Goal: Information Seeking & Learning: Understand process/instructions

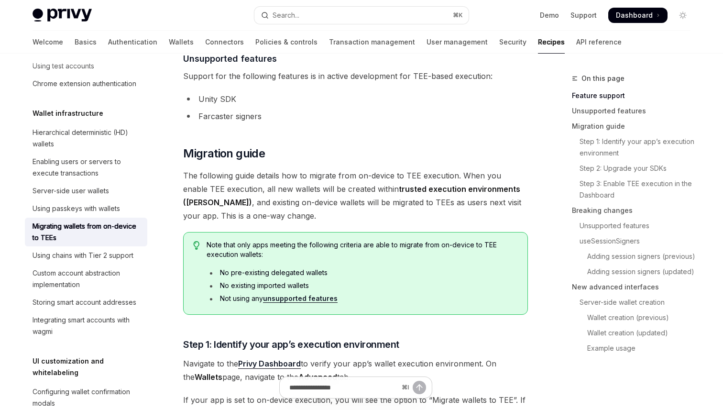
scroll to position [510, 0]
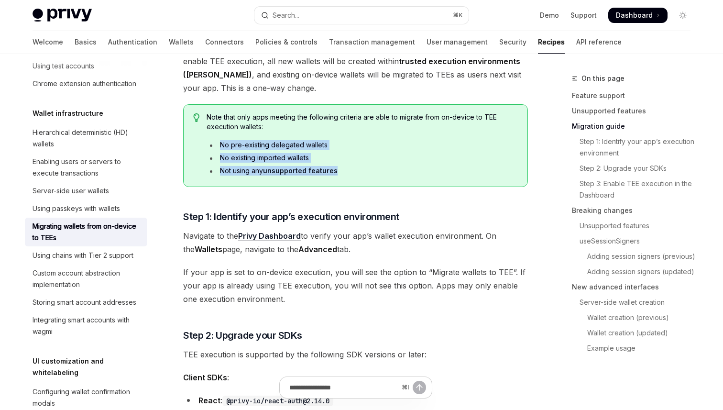
drag, startPoint x: 218, startPoint y: 143, endPoint x: 350, endPoint y: 176, distance: 136.4
click at [352, 176] on div "Note that only apps meeting the following criteria are able to migrate from on-…" at bounding box center [362, 145] width 311 height 66
click at [350, 176] on div "Note that only apps meeting the following criteria are able to migrate from on-…" at bounding box center [362, 145] width 311 height 66
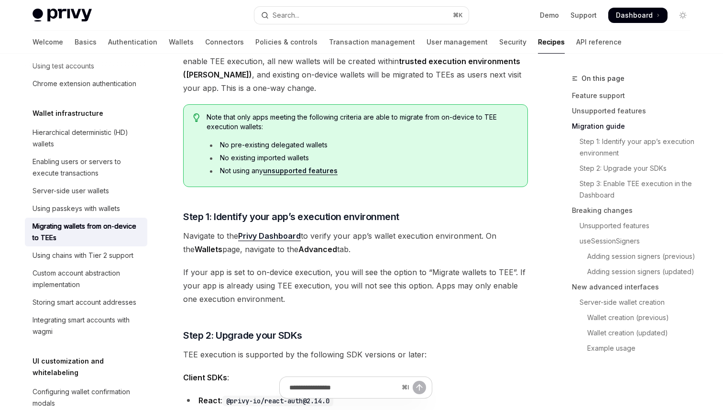
click at [309, 176] on div "Note that only apps meeting the following criteria are able to migrate from on-…" at bounding box center [362, 145] width 311 height 66
click at [313, 174] on link "unsupported features" at bounding box center [300, 170] width 75 height 9
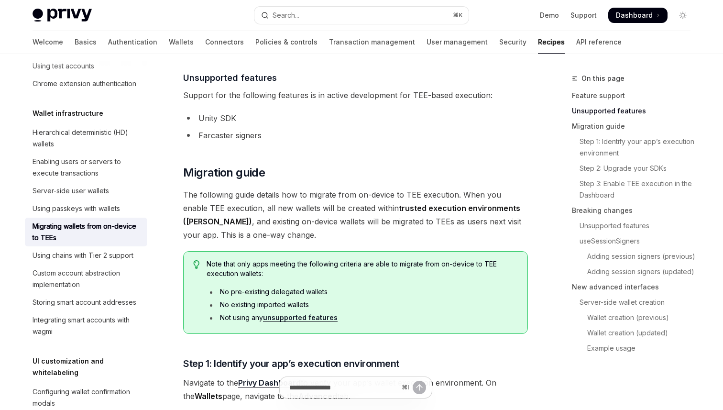
scroll to position [362, 0]
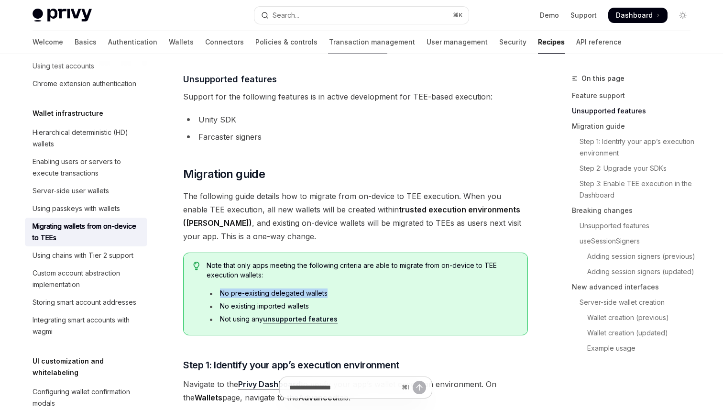
drag, startPoint x: 339, startPoint y: 290, endPoint x: 208, endPoint y: 290, distance: 131.1
click at [208, 290] on li "No pre-existing delegated wallets" at bounding box center [362, 293] width 311 height 10
click at [171, 174] on icon "Navigate to header" at bounding box center [169, 174] width 7 height 6
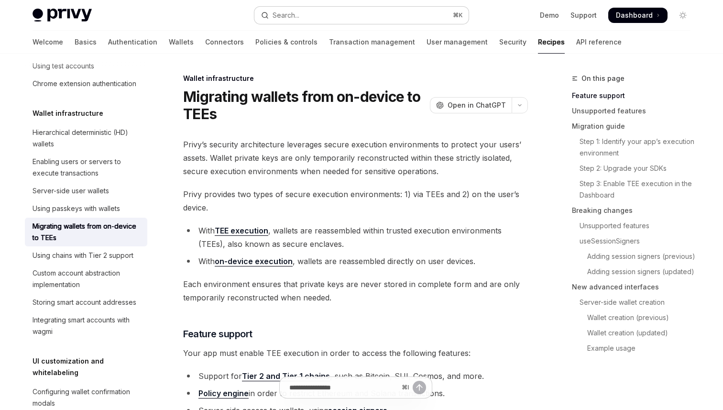
click at [372, 14] on button "Search... ⌘ K" at bounding box center [361, 15] width 214 height 17
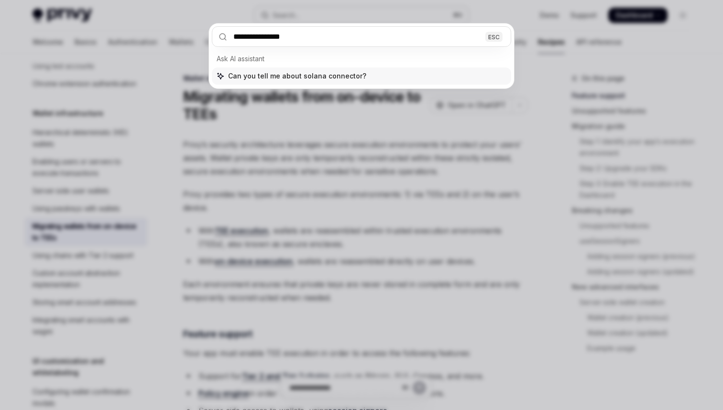
type input "**********"
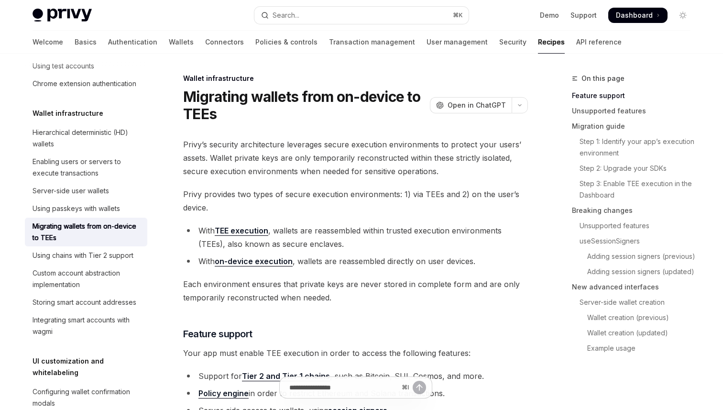
type textarea "*"
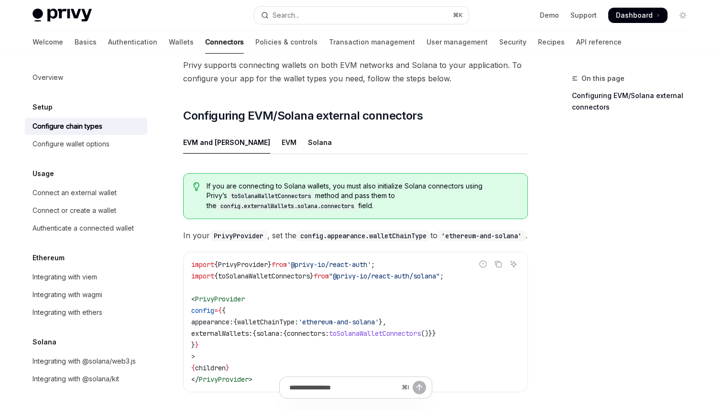
scroll to position [108, 0]
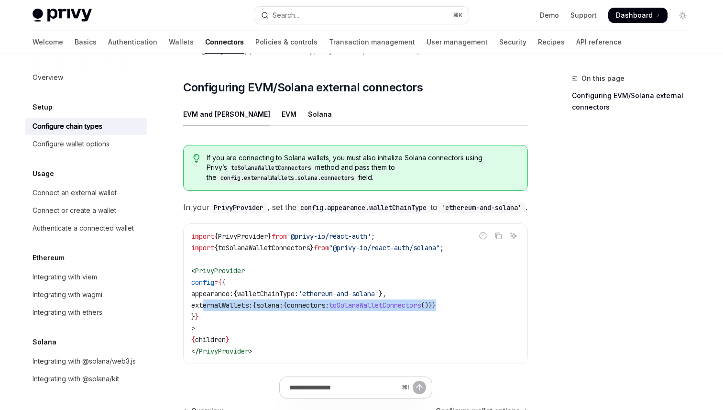
drag, startPoint x: 202, startPoint y: 301, endPoint x: 495, endPoint y: 296, distance: 292.3
click at [495, 296] on code "import { PrivyProvider } from '@privy-io/react-auth' ; import { toSolanaWalletC…" at bounding box center [355, 294] width 329 height 126
click at [172, 85] on icon "Navigate to header" at bounding box center [169, 88] width 7 height 6
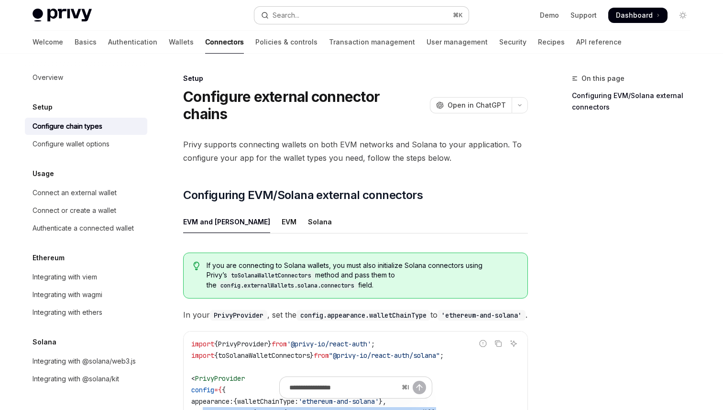
click at [304, 16] on button "Search... ⌘ K" at bounding box center [361, 15] width 214 height 17
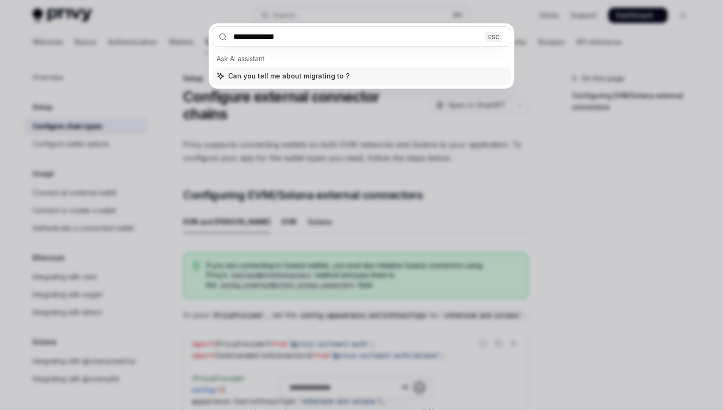
type input "**********"
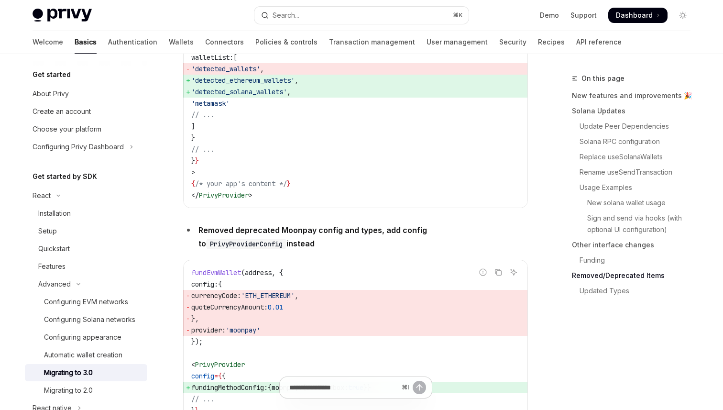
scroll to position [3576, 0]
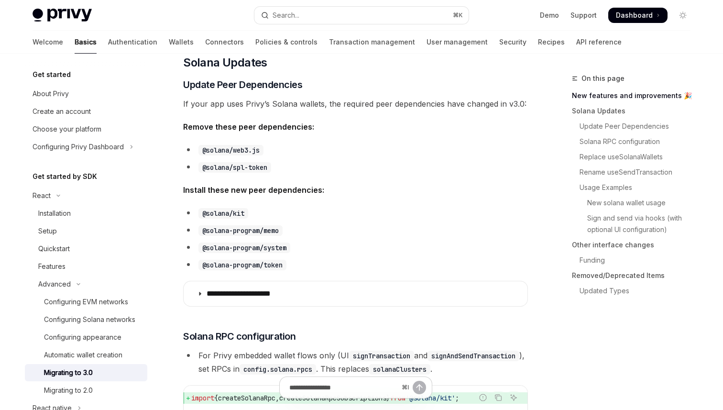
type textarea "*"
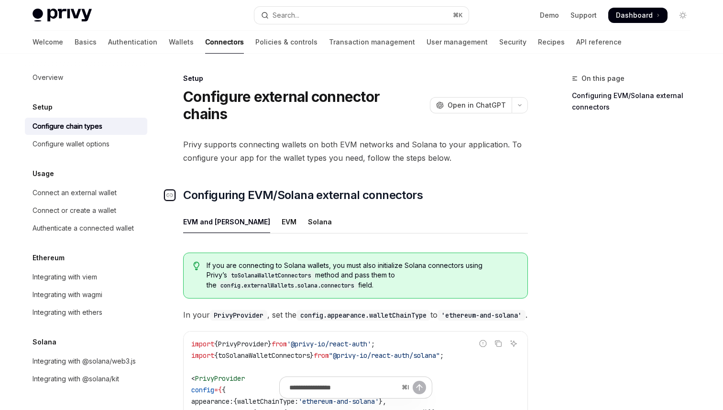
click at [171, 193] on icon "Navigate to header" at bounding box center [169, 195] width 7 height 4
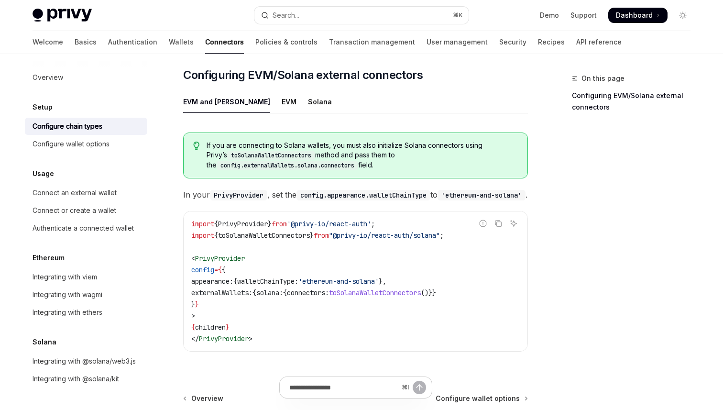
scroll to position [121, 0]
click at [420, 294] on code "import { PrivyProvider } from '@privy-io/react-auth' ; import { toSolanaWalletC…" at bounding box center [355, 280] width 329 height 126
click at [420, 289] on span "toSolanaWalletConnectors" at bounding box center [375, 291] width 92 height 9
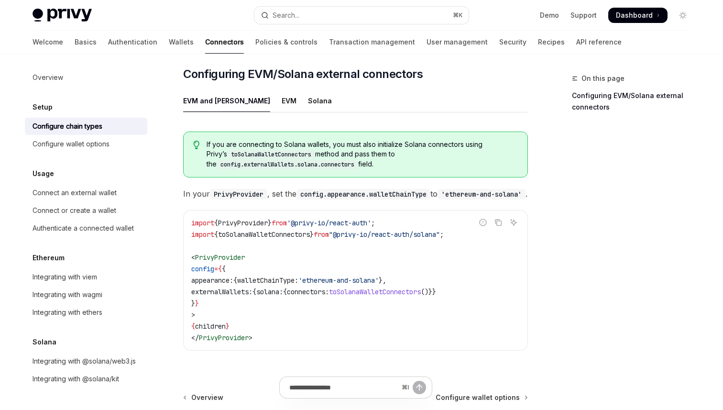
copy span "toSolanaWalletConnectors"
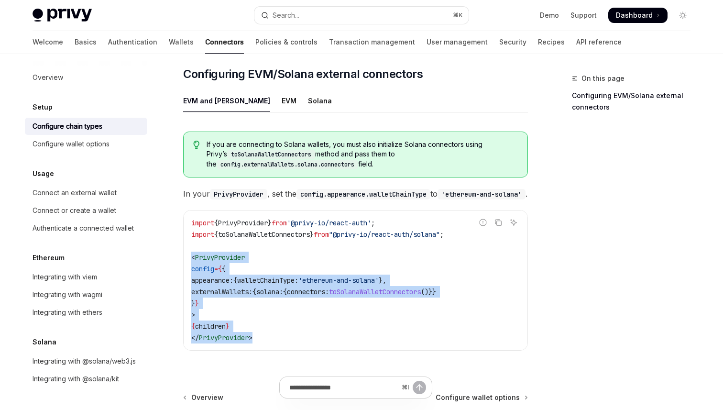
drag, startPoint x: 189, startPoint y: 250, endPoint x: 262, endPoint y: 336, distance: 112.4
click at [262, 336] on div "import { PrivyProvider } from '@privy-io/react-auth' ; import { toSolanaWalletC…" at bounding box center [356, 280] width 344 height 140
copy code "< PrivyProvider config = { { appearance: { walletChainType: 'ethereum-and-solan…"
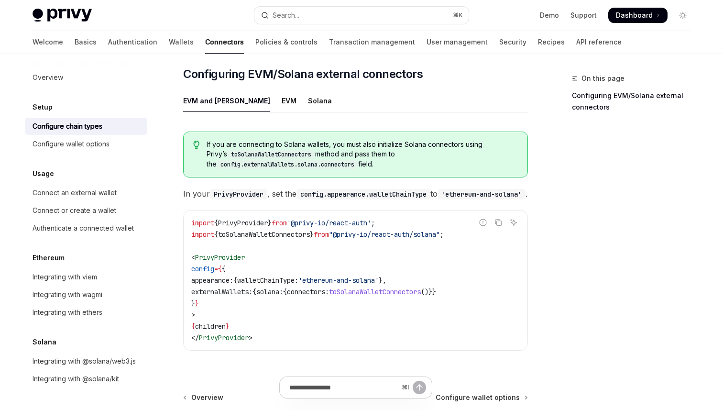
click at [264, 343] on div "import { PrivyProvider } from '@privy-io/react-auth' ; import { toSolanaWalletC…" at bounding box center [356, 280] width 344 height 140
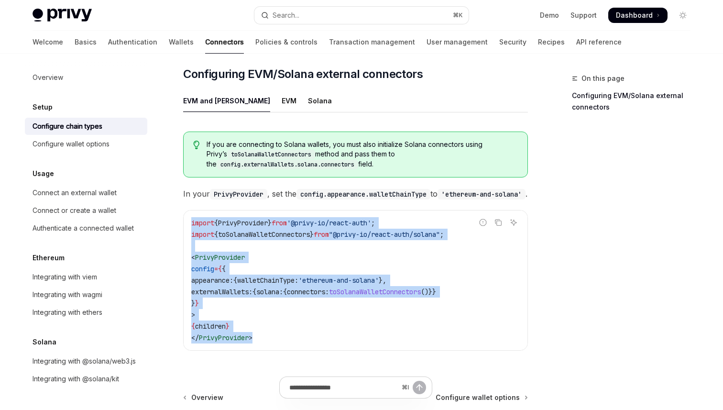
drag, startPoint x: 265, startPoint y: 332, endPoint x: 195, endPoint y: 212, distance: 138.9
click at [195, 212] on div "import { PrivyProvider } from '@privy-io/react-auth' ; import { toSolanaWalletC…" at bounding box center [356, 280] width 344 height 140
copy code "import { PrivyProvider } from '@privy-io/react-auth' ; import { toSolanaWalletC…"
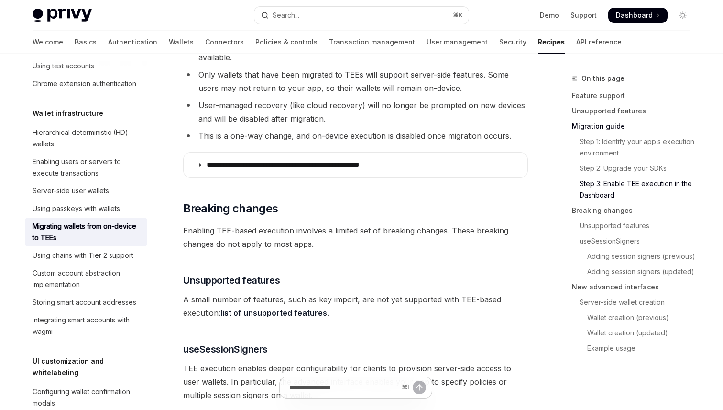
scroll to position [1113, 0]
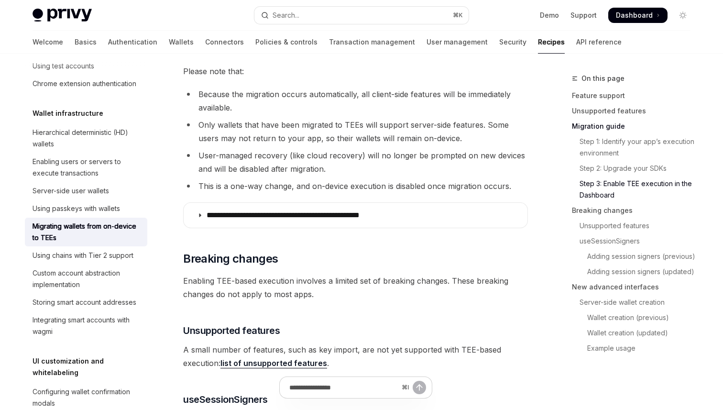
click at [466, 134] on li "Only wallets that have been migrated to TEEs will support server-side features.…" at bounding box center [355, 131] width 345 height 27
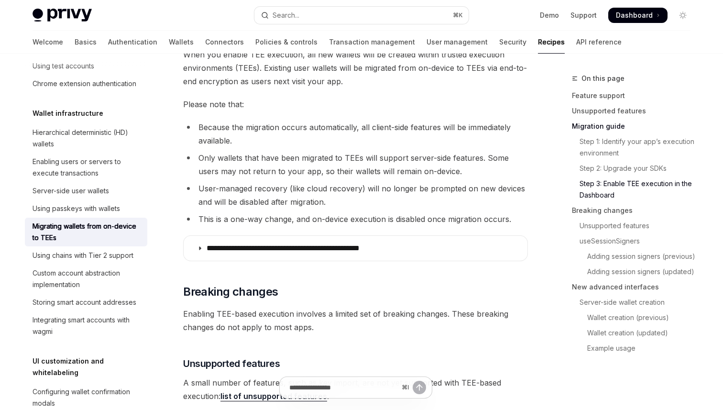
click at [466, 136] on li "Because the migration occurs automatically, all client-side features will be im…" at bounding box center [355, 134] width 345 height 27
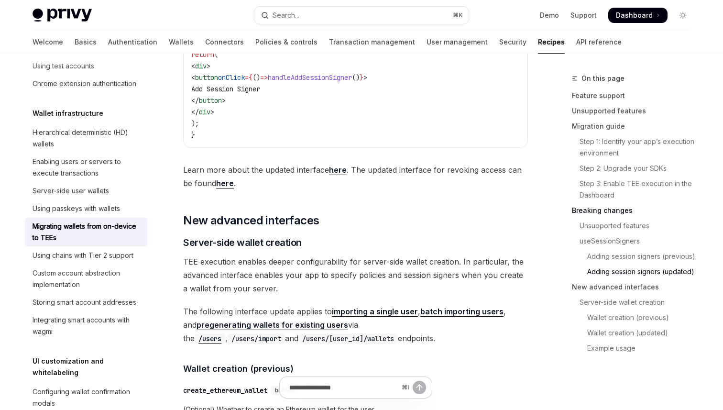
scroll to position [2003, 0]
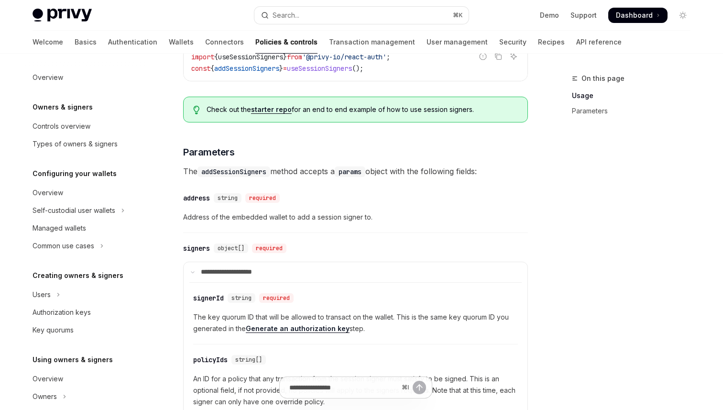
scroll to position [288, 0]
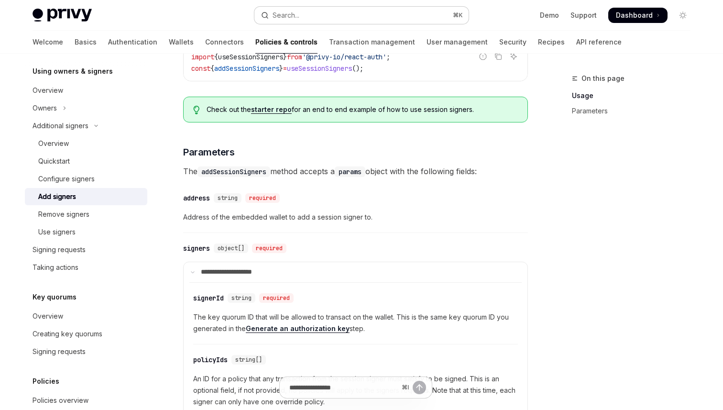
click at [296, 22] on button "Search... ⌘ K" at bounding box center [361, 15] width 214 height 17
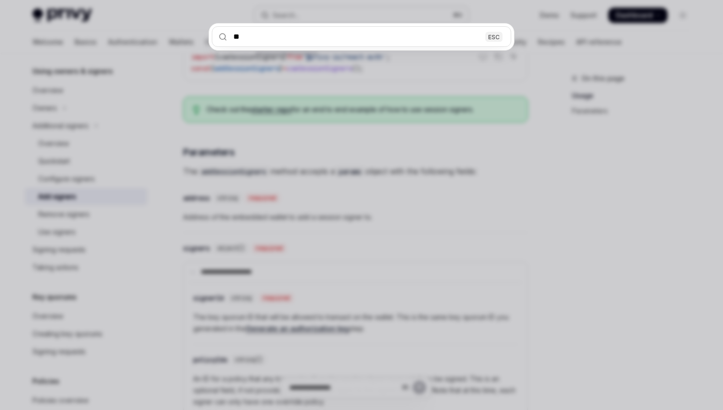
type input "***"
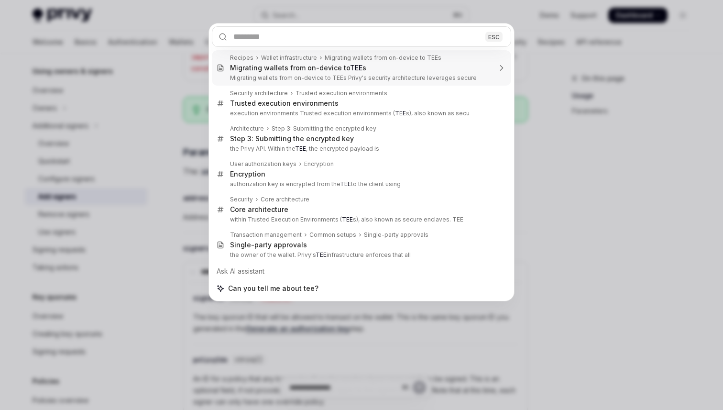
type textarea "*"
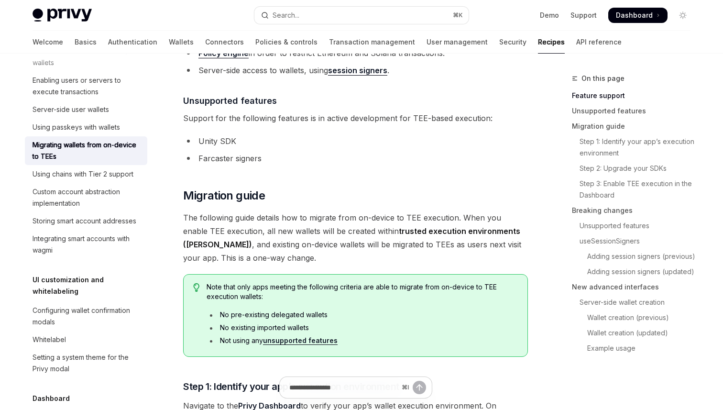
scroll to position [347, 0]
